Goal: Task Accomplishment & Management: Use online tool/utility

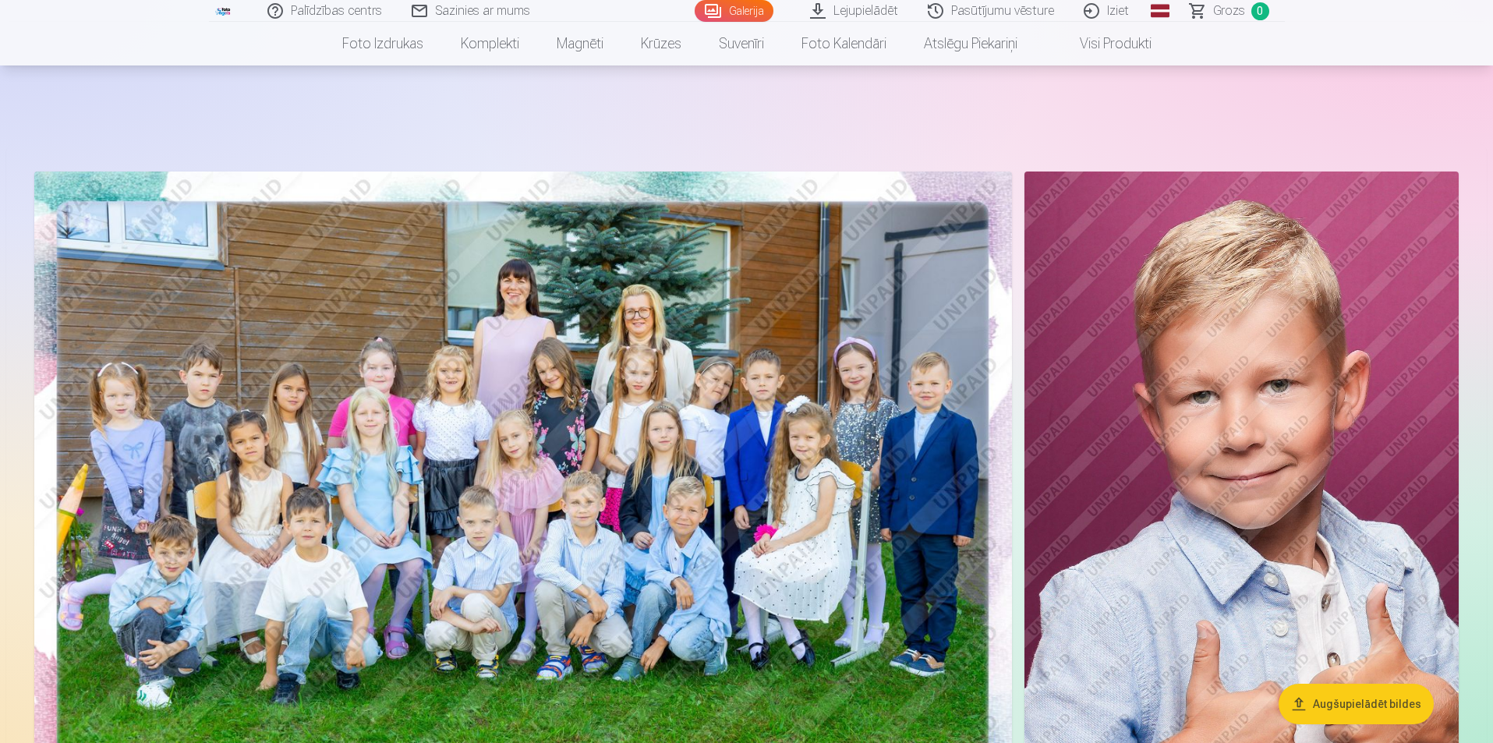
scroll to position [1092, 0]
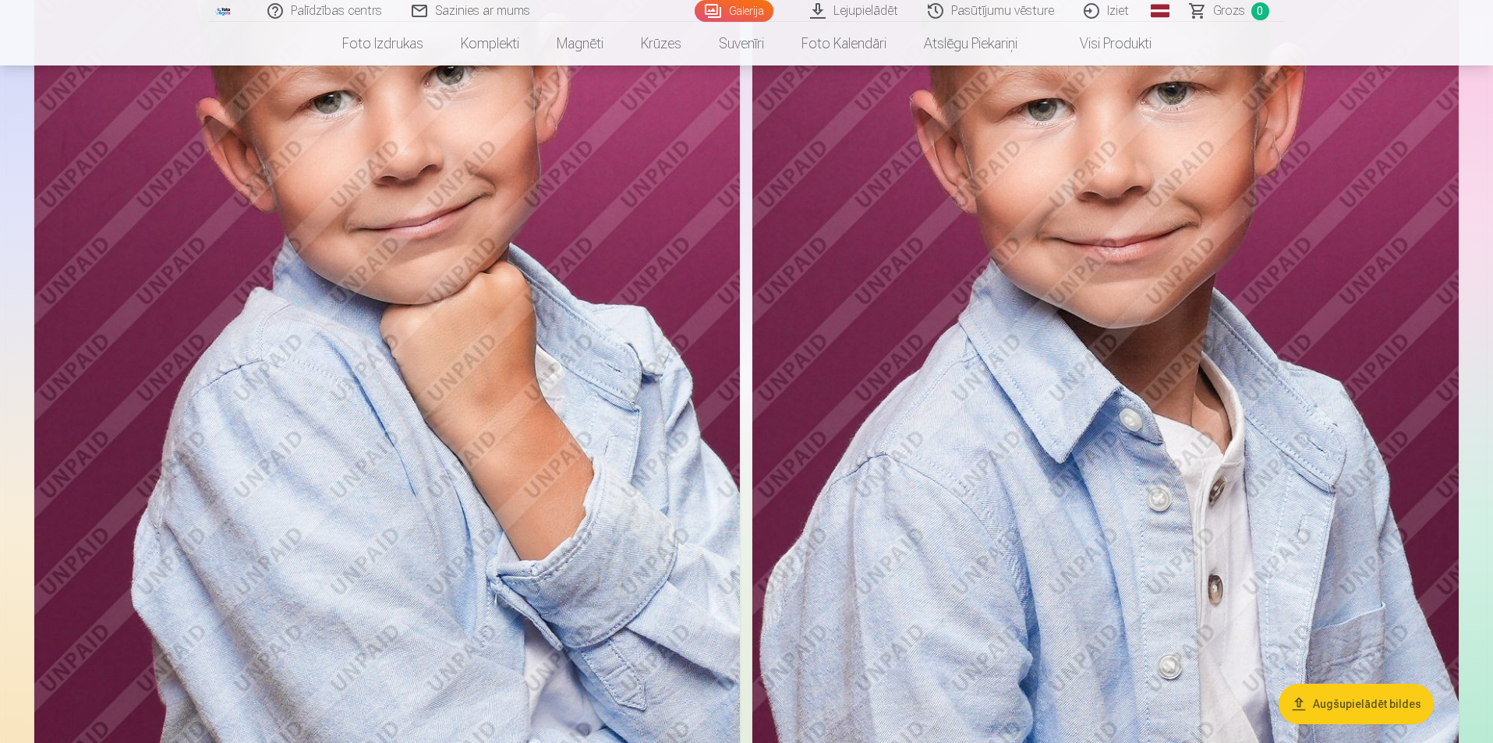
click at [1365, 704] on button "Augšupielādēt bildes" at bounding box center [1356, 704] width 155 height 41
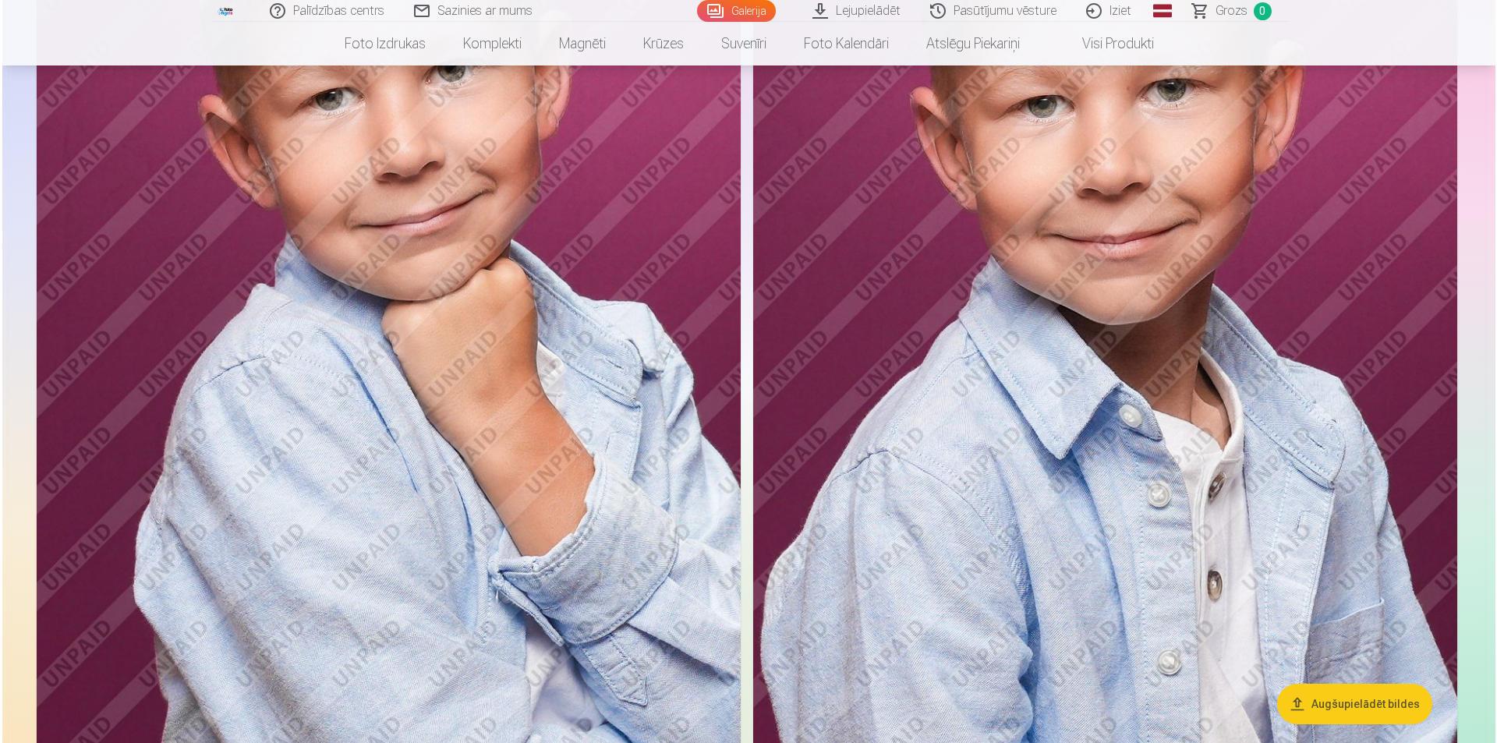
scroll to position [1093, 0]
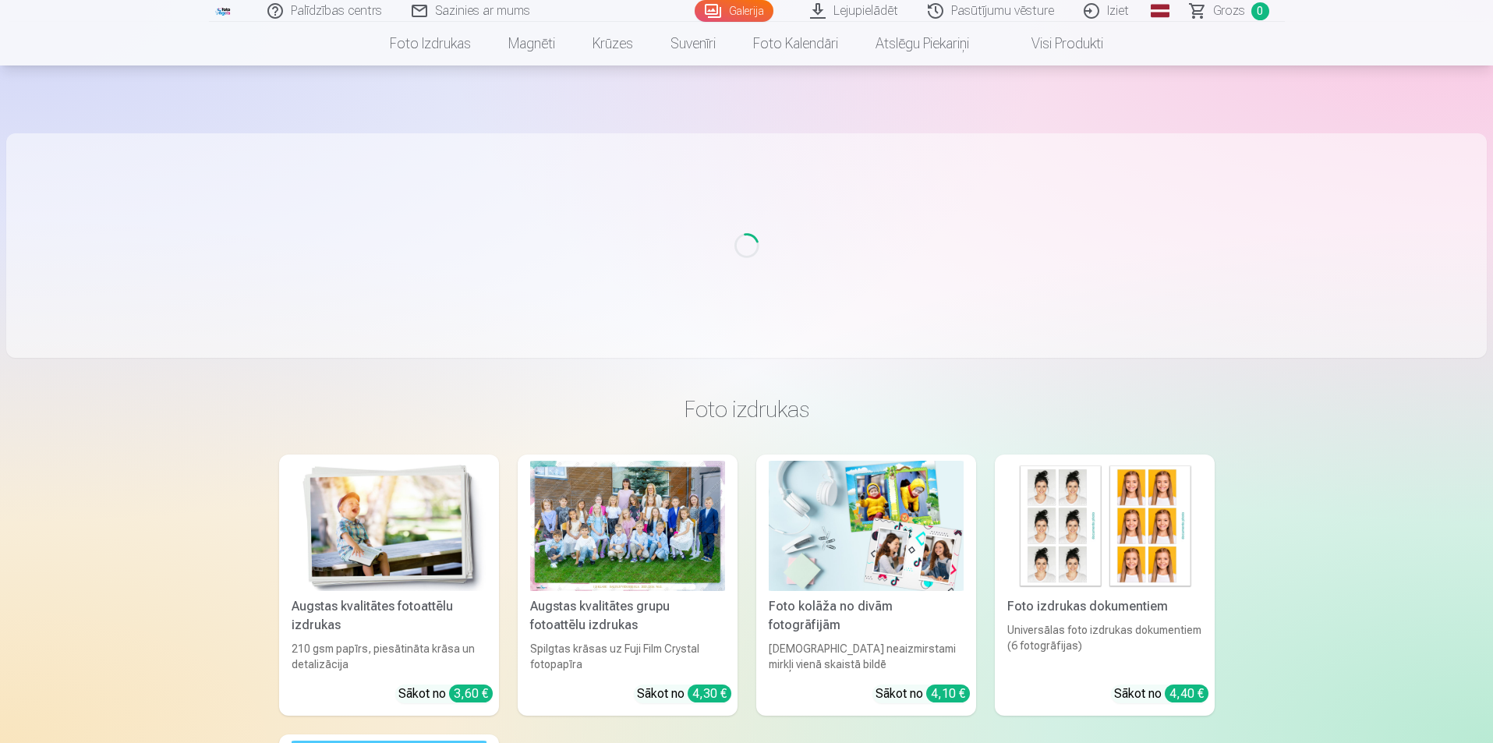
scroll to position [156, 0]
